Goal: Task Accomplishment & Management: Manage account settings

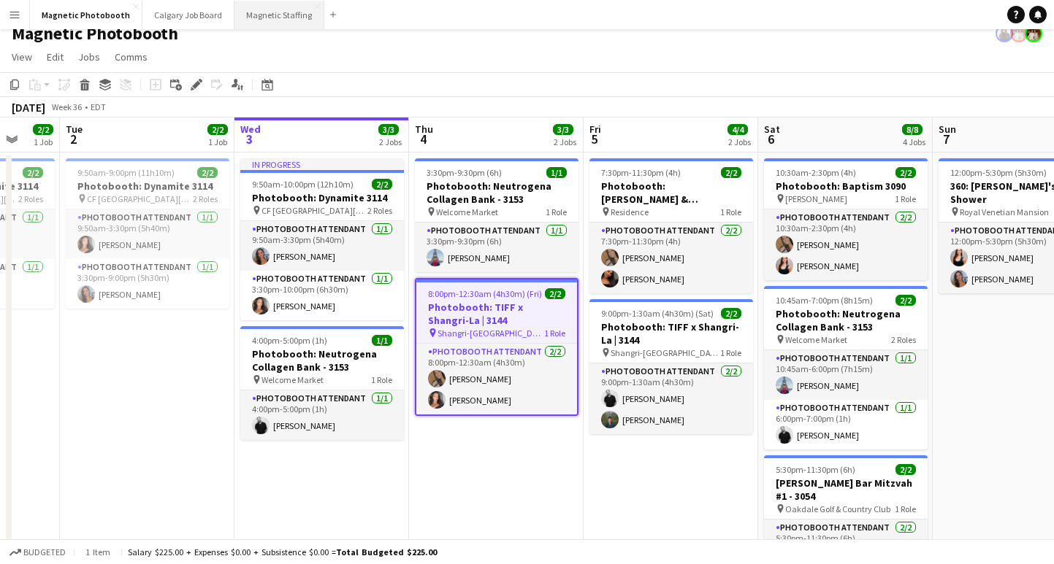
click at [277, 10] on button "Magnetic Staffing Close" at bounding box center [279, 15] width 90 height 28
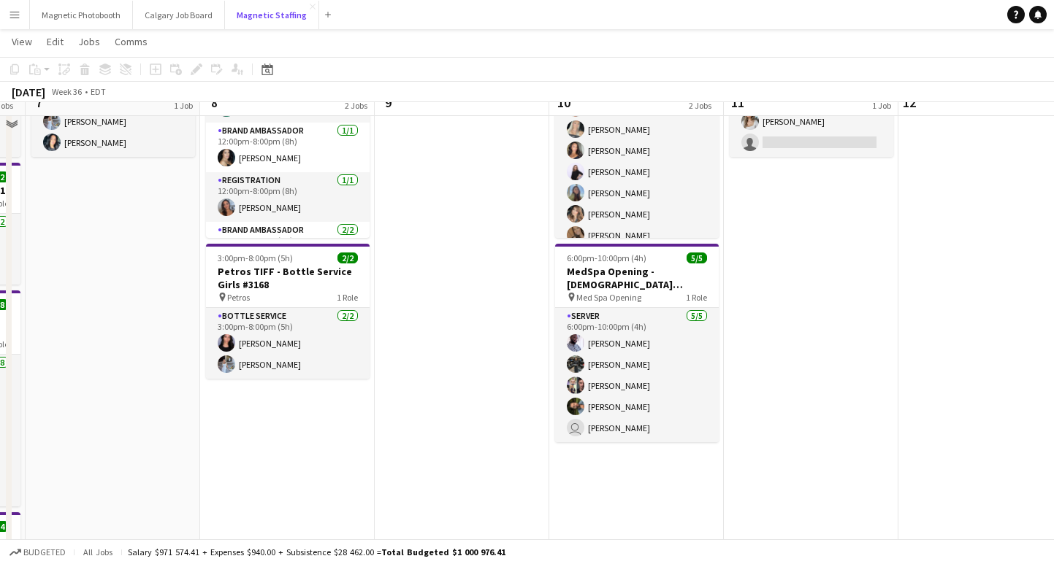
scroll to position [148, 0]
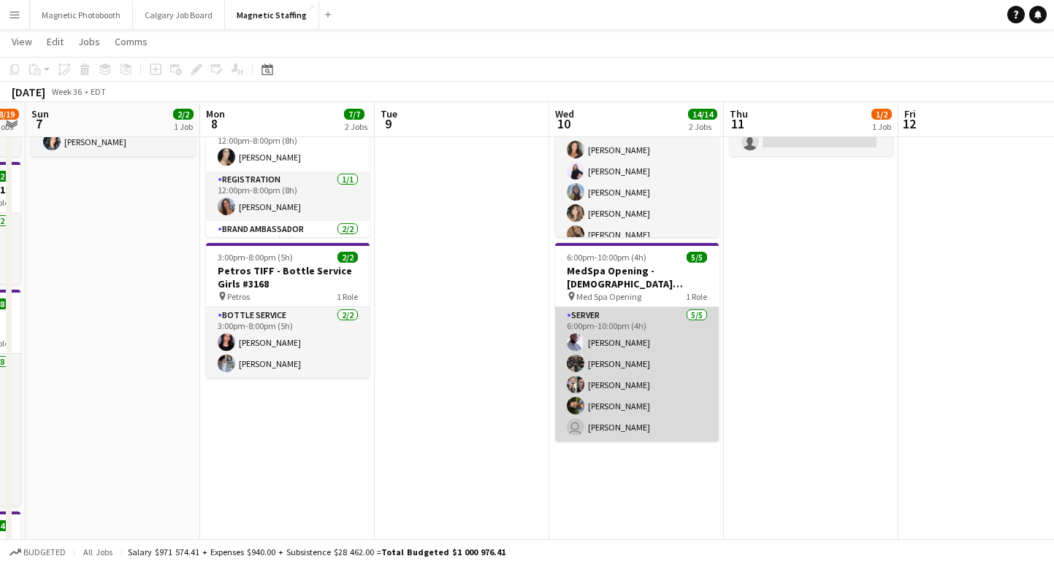
click at [629, 428] on app-card-role "Server [DATE] 6:00pm-10:00pm (4h) [PERSON_NAME] [PERSON_NAME] [PERSON_NAME] [PE…" at bounding box center [637, 374] width 164 height 134
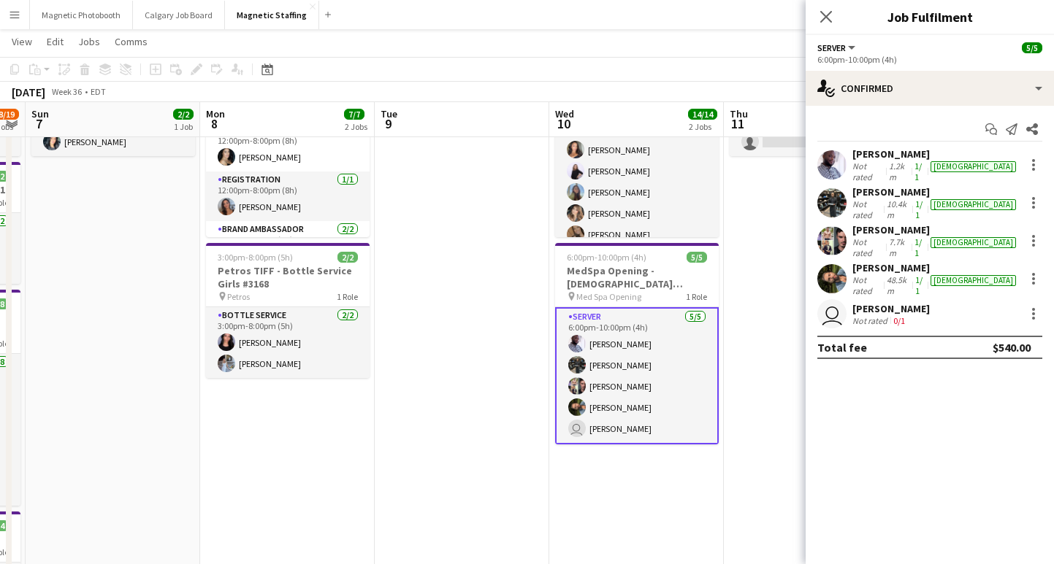
click at [891, 302] on div "[PERSON_NAME] Not rated 0/1" at bounding box center [890, 314] width 77 height 24
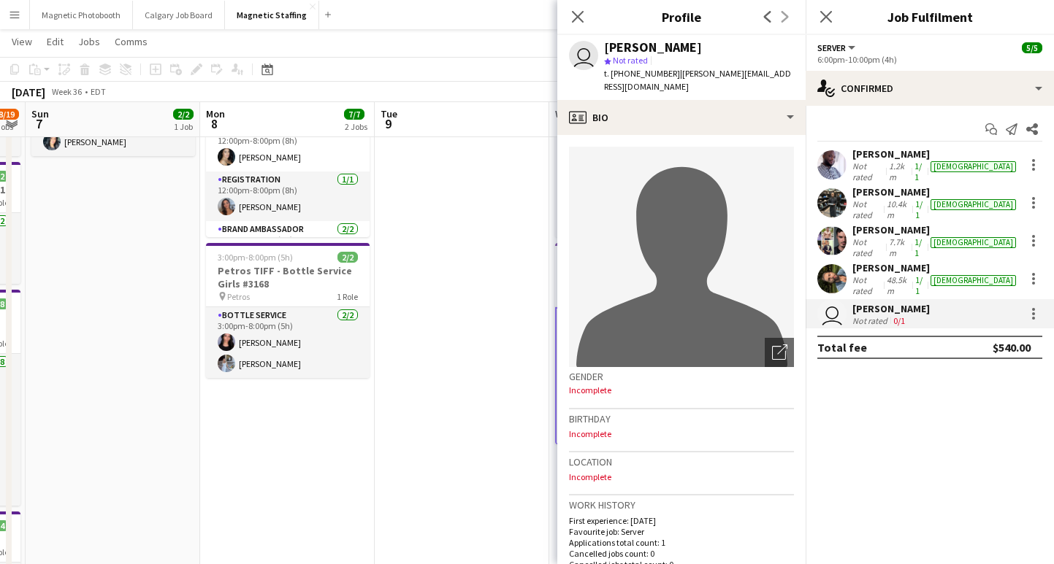
click at [835, 18] on div "Close pop-in" at bounding box center [825, 17] width 41 height 34
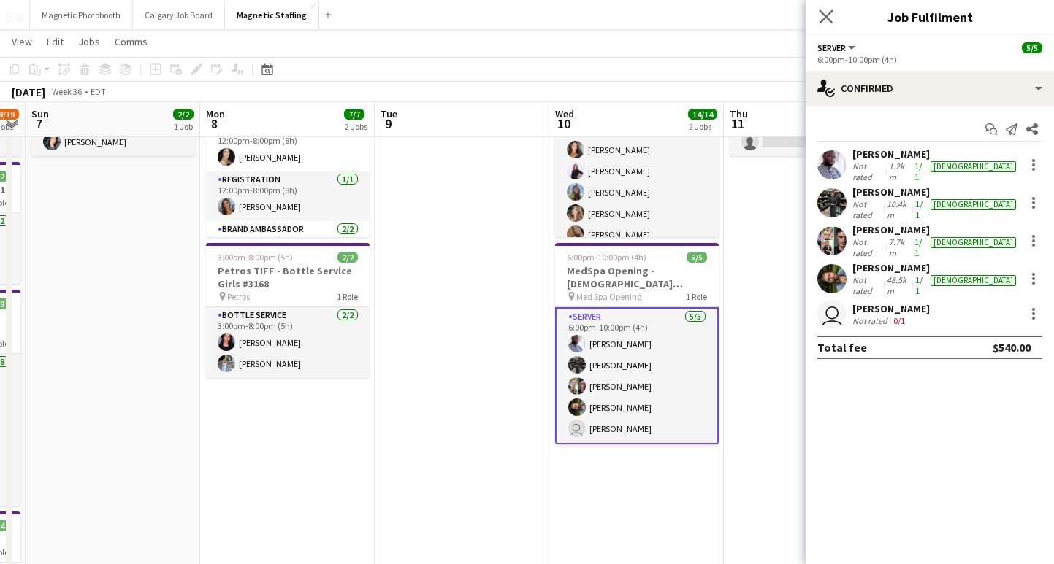
click at [829, 25] on app-icon "Close pop-in" at bounding box center [826, 17] width 21 height 21
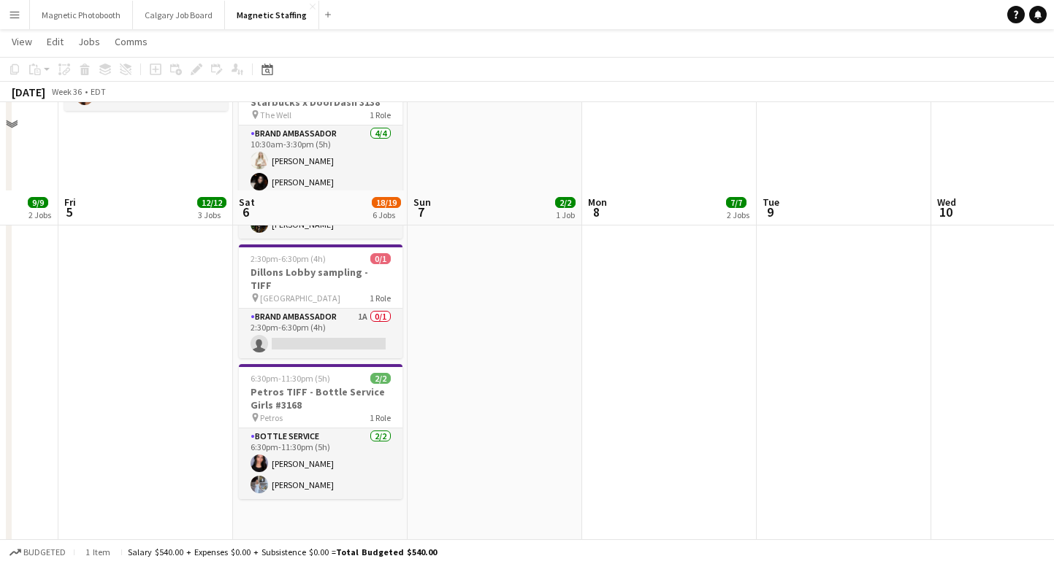
scroll to position [673, 0]
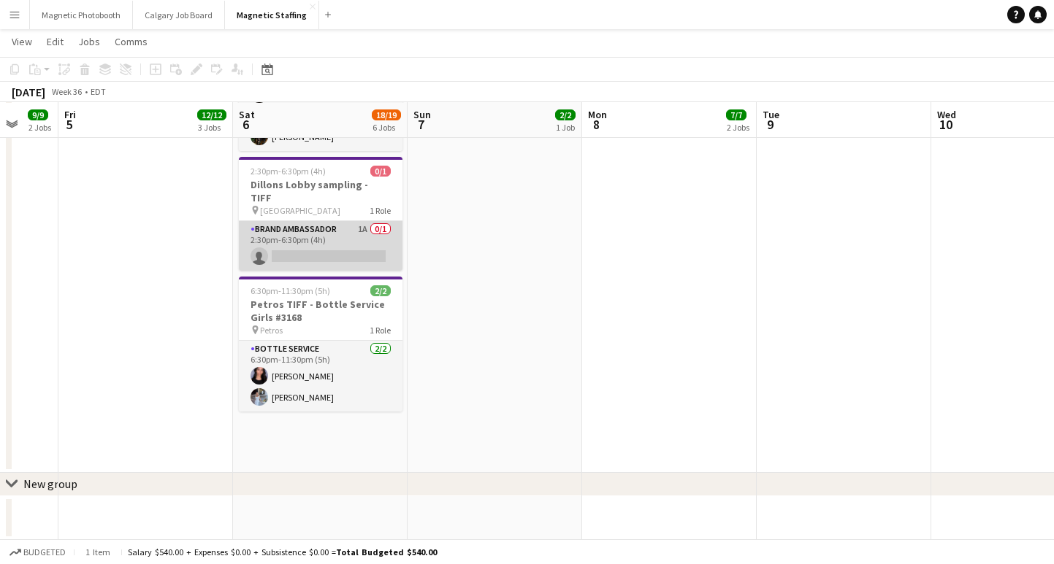
click at [313, 248] on app-card-role "Brand Ambassador 1A 0/1 2:30pm-6:30pm (4h) single-neutral-actions" at bounding box center [321, 246] width 164 height 50
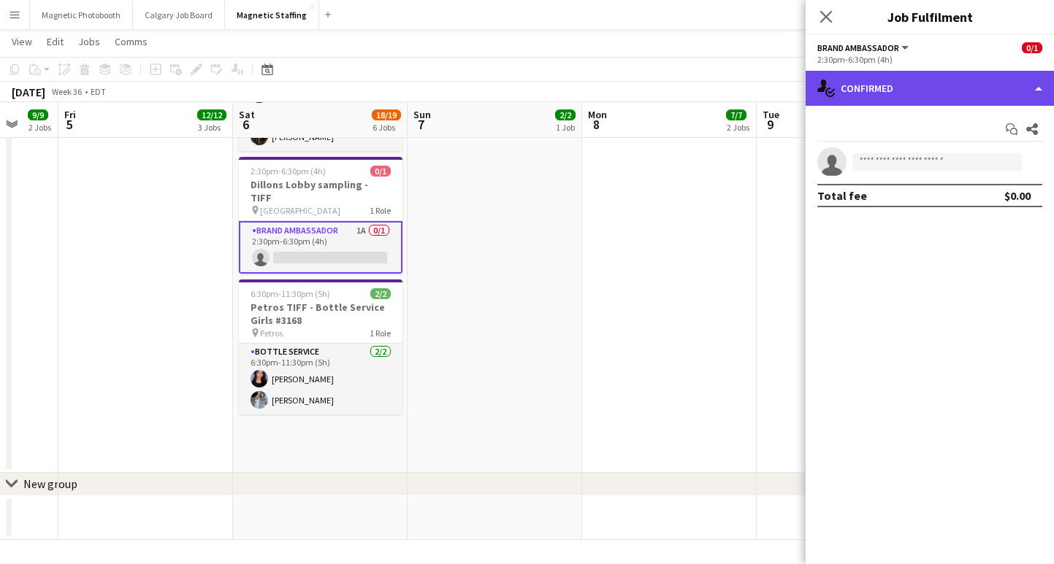
click at [920, 96] on div "single-neutral-actions-check-2 Confirmed" at bounding box center [929, 88] width 248 height 35
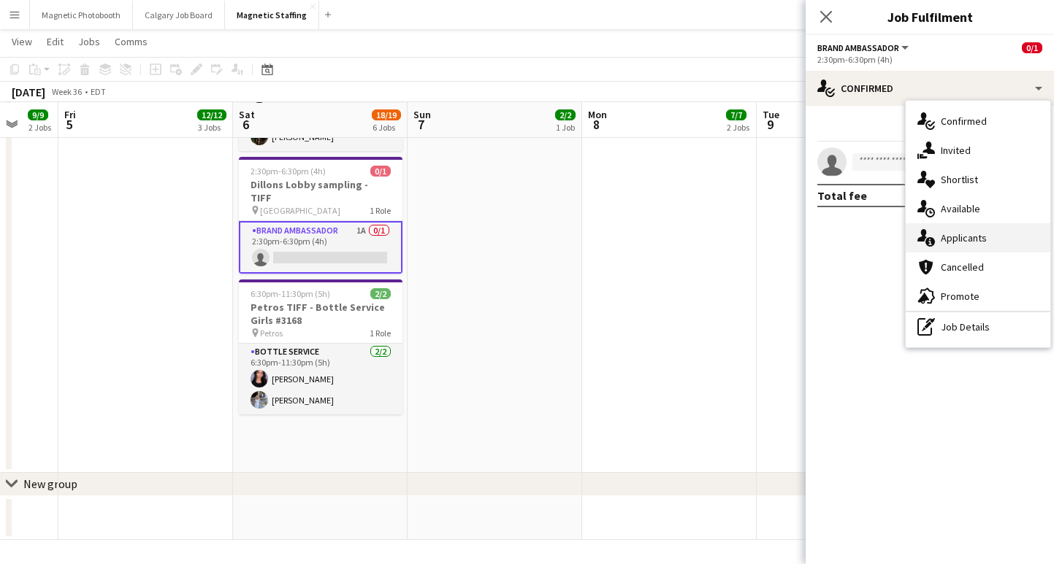
click at [955, 234] on span "Applicants" at bounding box center [963, 237] width 46 height 13
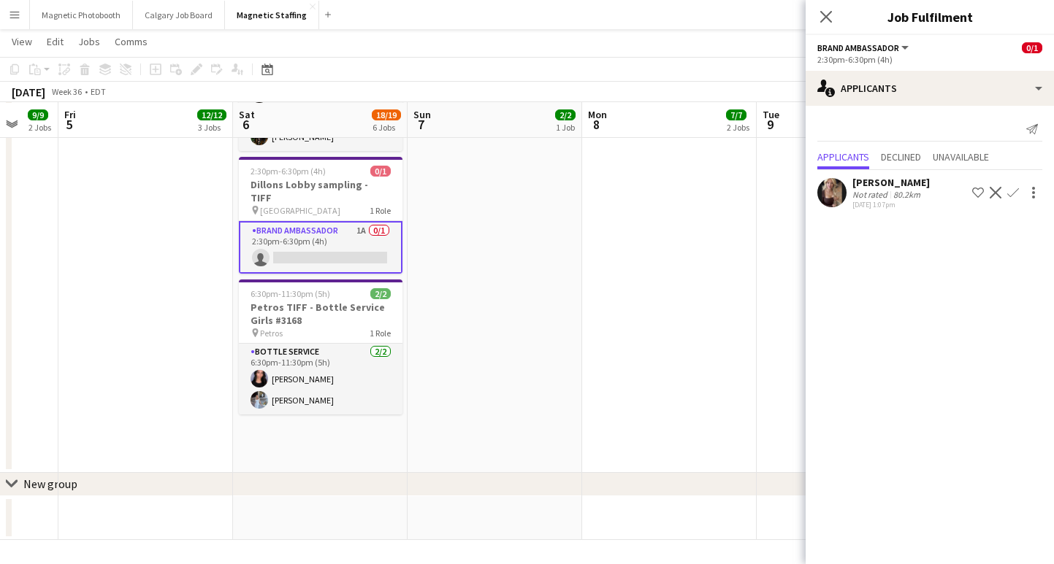
click at [890, 211] on div "[PERSON_NAME] Not rated 80.2km [DATE] 1:07pm Shortlist crew Decline Confirm" at bounding box center [929, 191] width 248 height 42
click at [880, 193] on div "Not rated" at bounding box center [871, 194] width 38 height 11
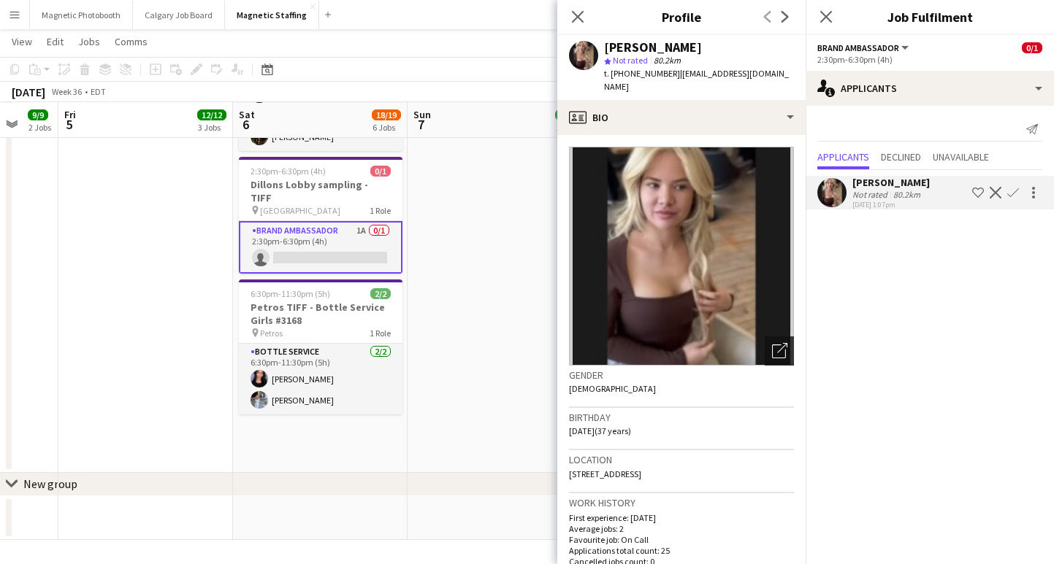
click at [785, 343] on icon "Open photos pop-in" at bounding box center [779, 350] width 15 height 15
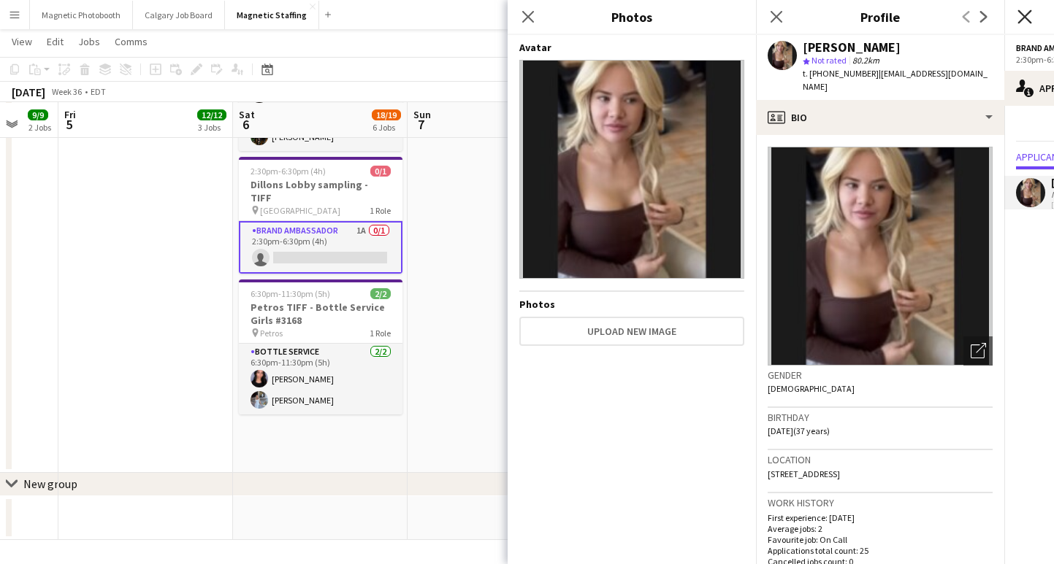
click at [1023, 12] on icon "Close pop-in" at bounding box center [1024, 16] width 14 height 14
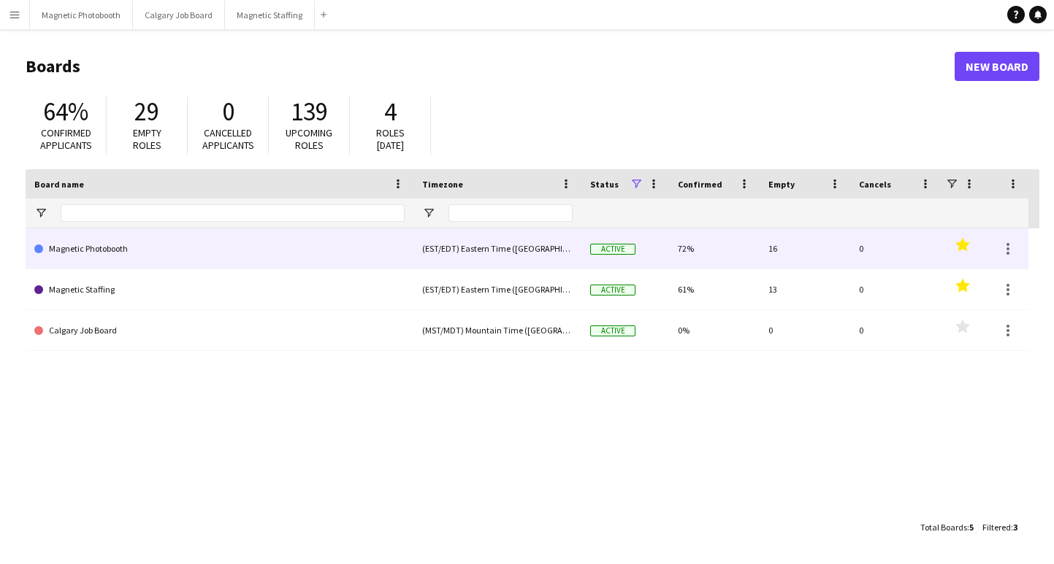
click at [203, 249] on link "Magnetic Photobooth" at bounding box center [219, 249] width 370 height 41
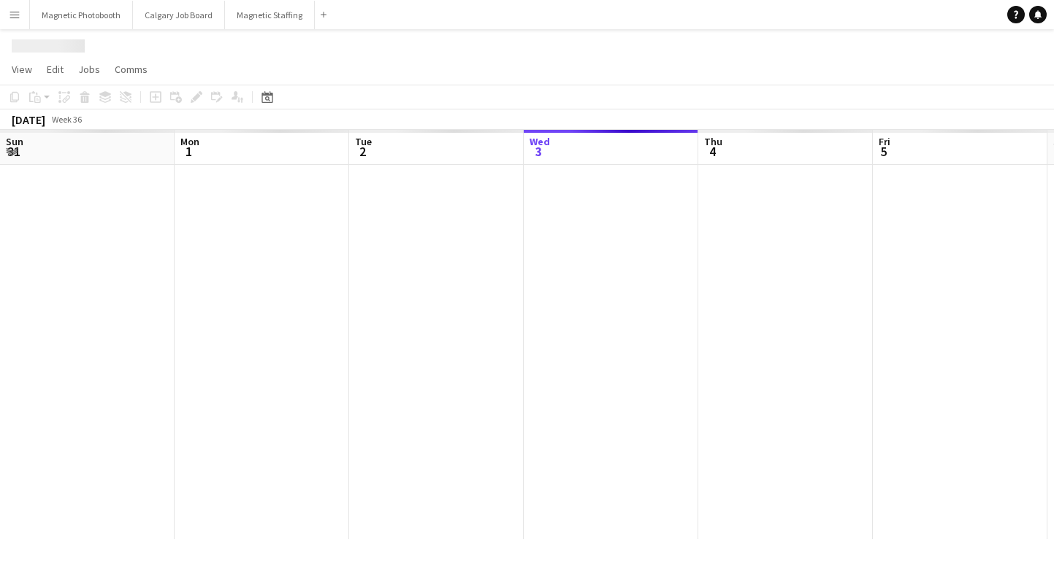
scroll to position [0, 349]
